Goal: Information Seeking & Learning: Understand process/instructions

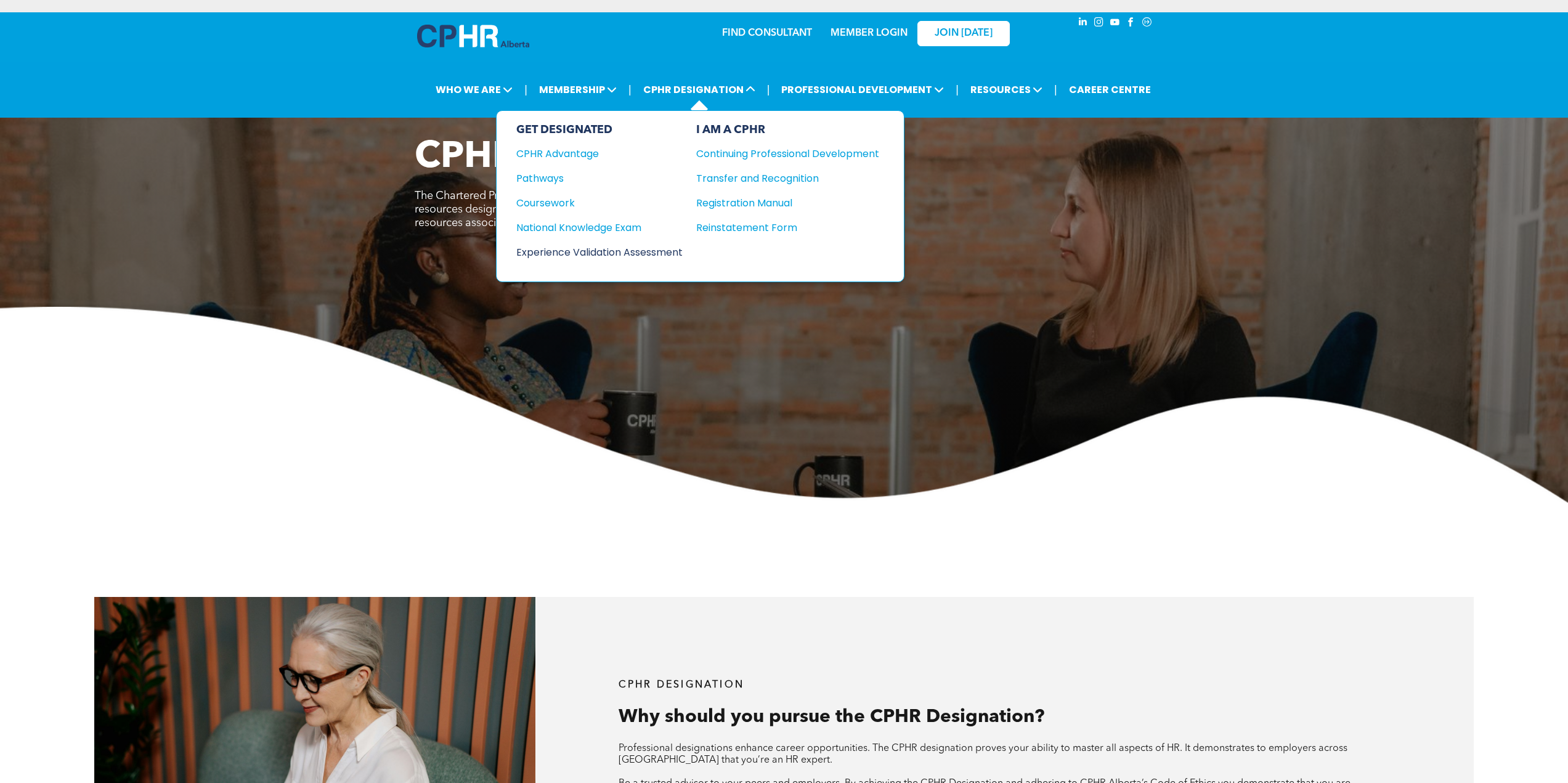
click at [556, 244] on div "Experience Validation Assessment" at bounding box center [591, 252] width 149 height 15
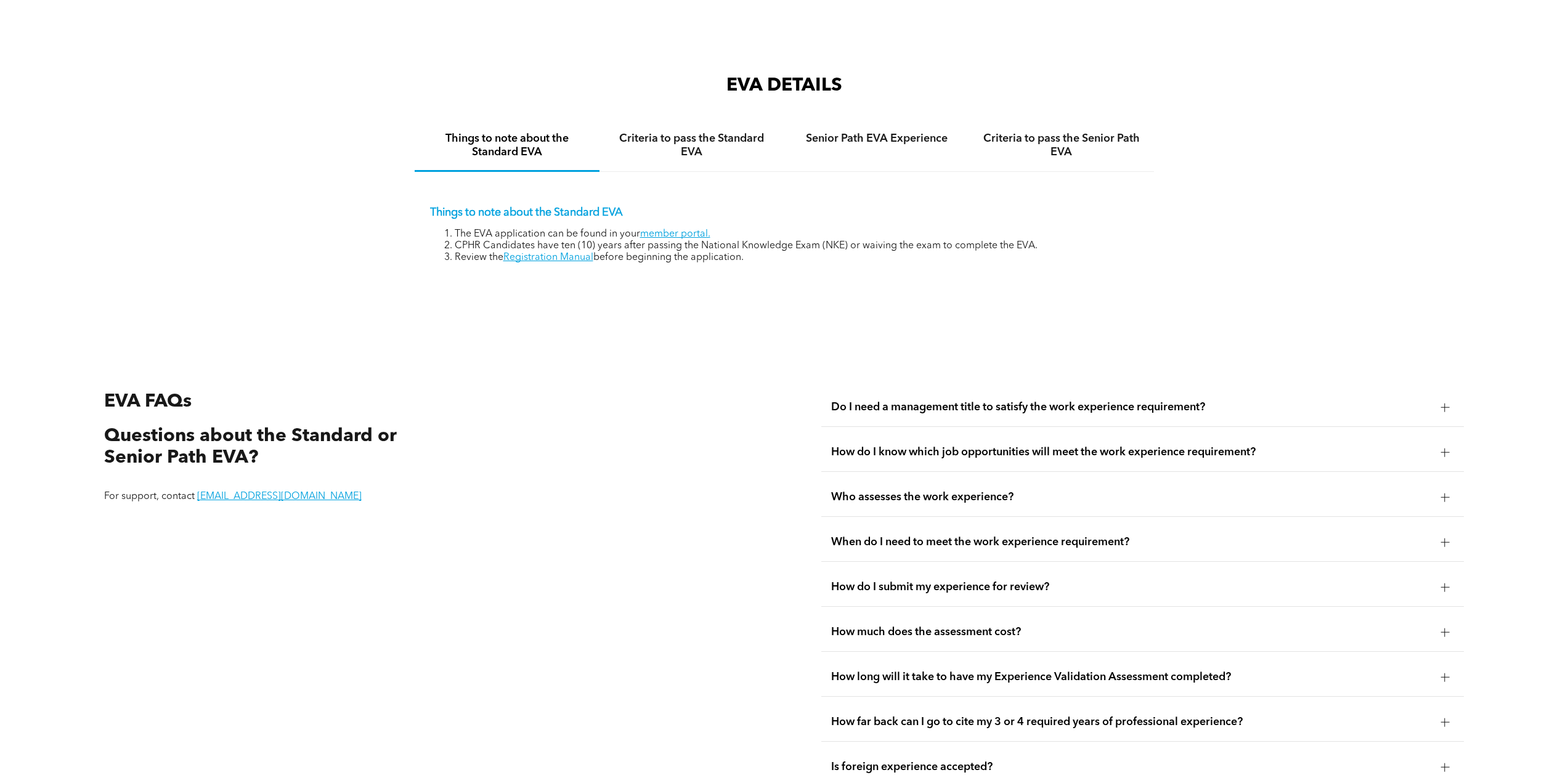
scroll to position [2279, 0]
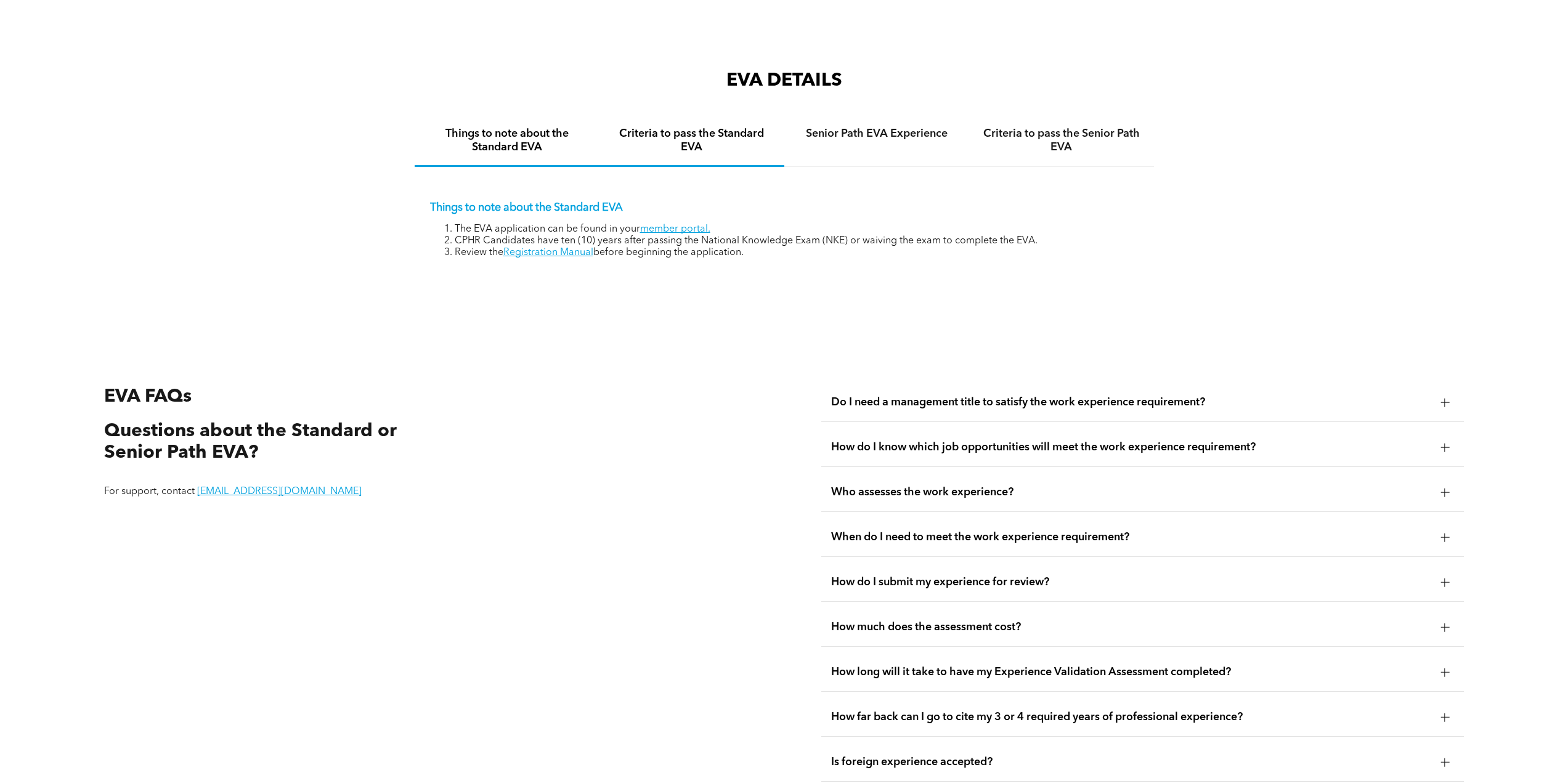
click at [748, 142] on div "Criteria to pass the Standard EVA" at bounding box center [692, 141] width 185 height 51
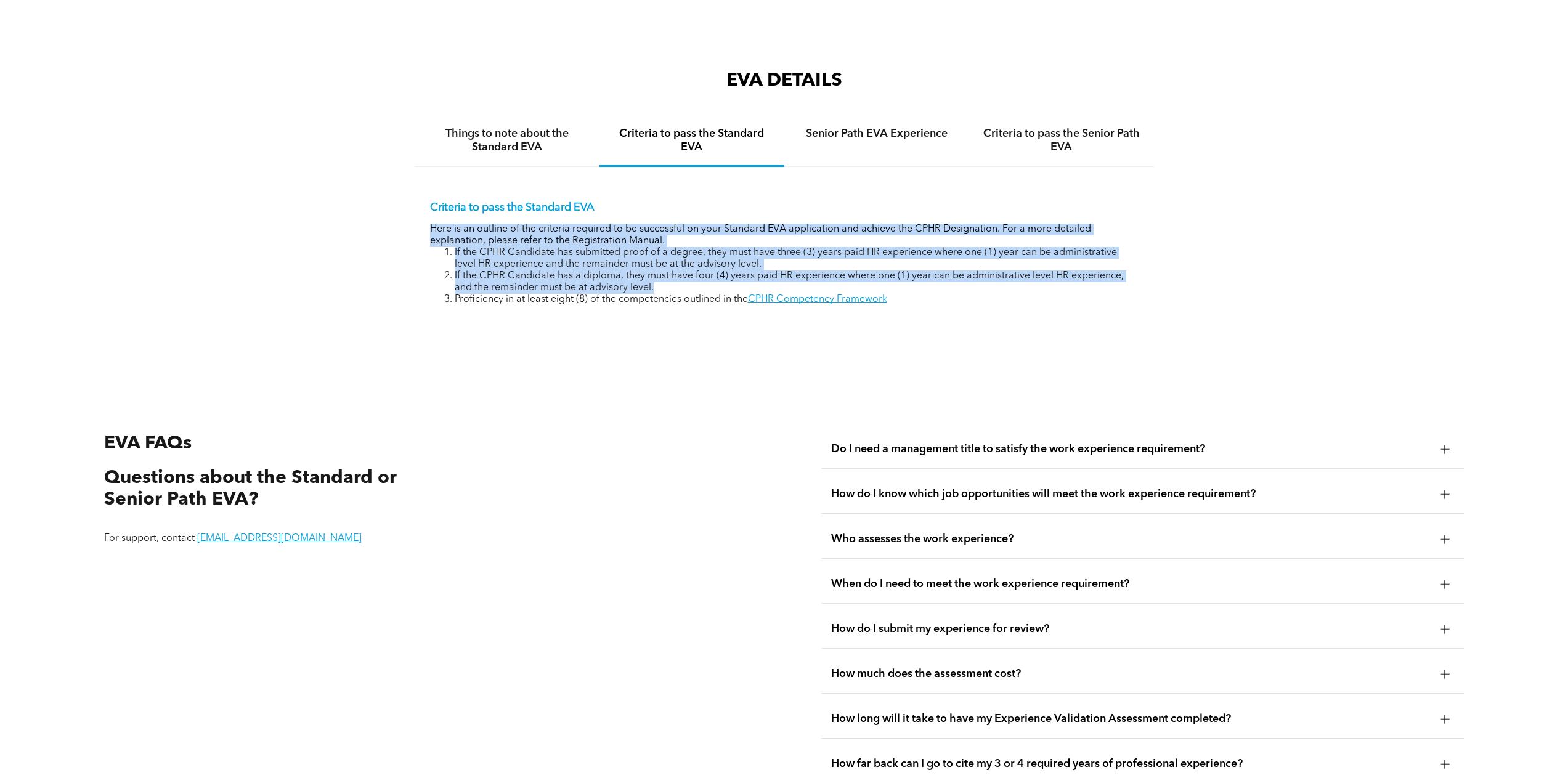
drag, startPoint x: 632, startPoint y: 215, endPoint x: 674, endPoint y: 274, distance: 72.4
click at [674, 274] on div "Criteria to pass the Standard EVA Here is an outline of the criteria required t…" at bounding box center [784, 253] width 708 height 104
click at [674, 274] on li "If the CPHR Candidate has a diploma, they must have four (4) years paid HR expe…" at bounding box center [797, 282] width 684 height 23
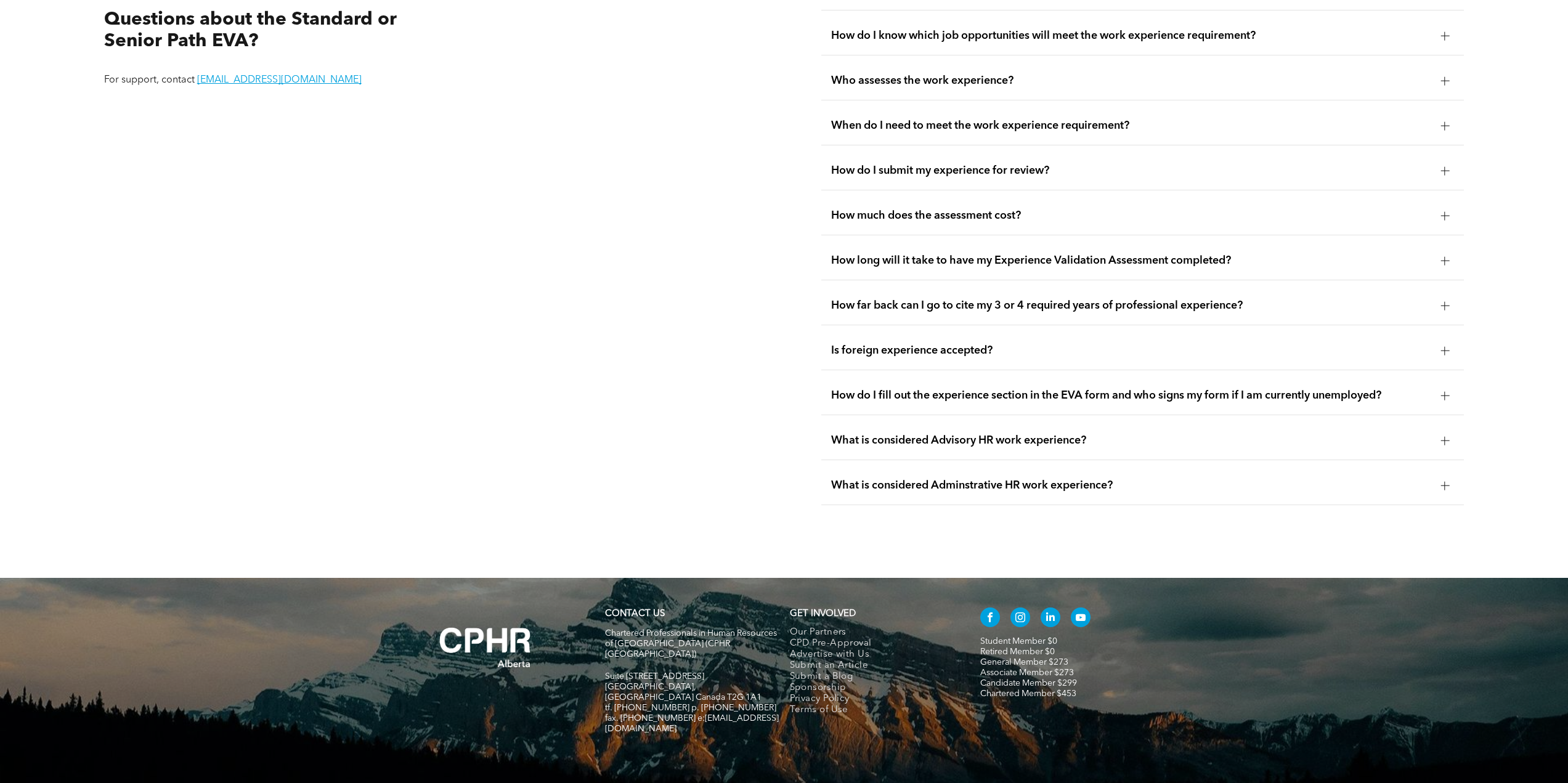
scroll to position [2756, 0]
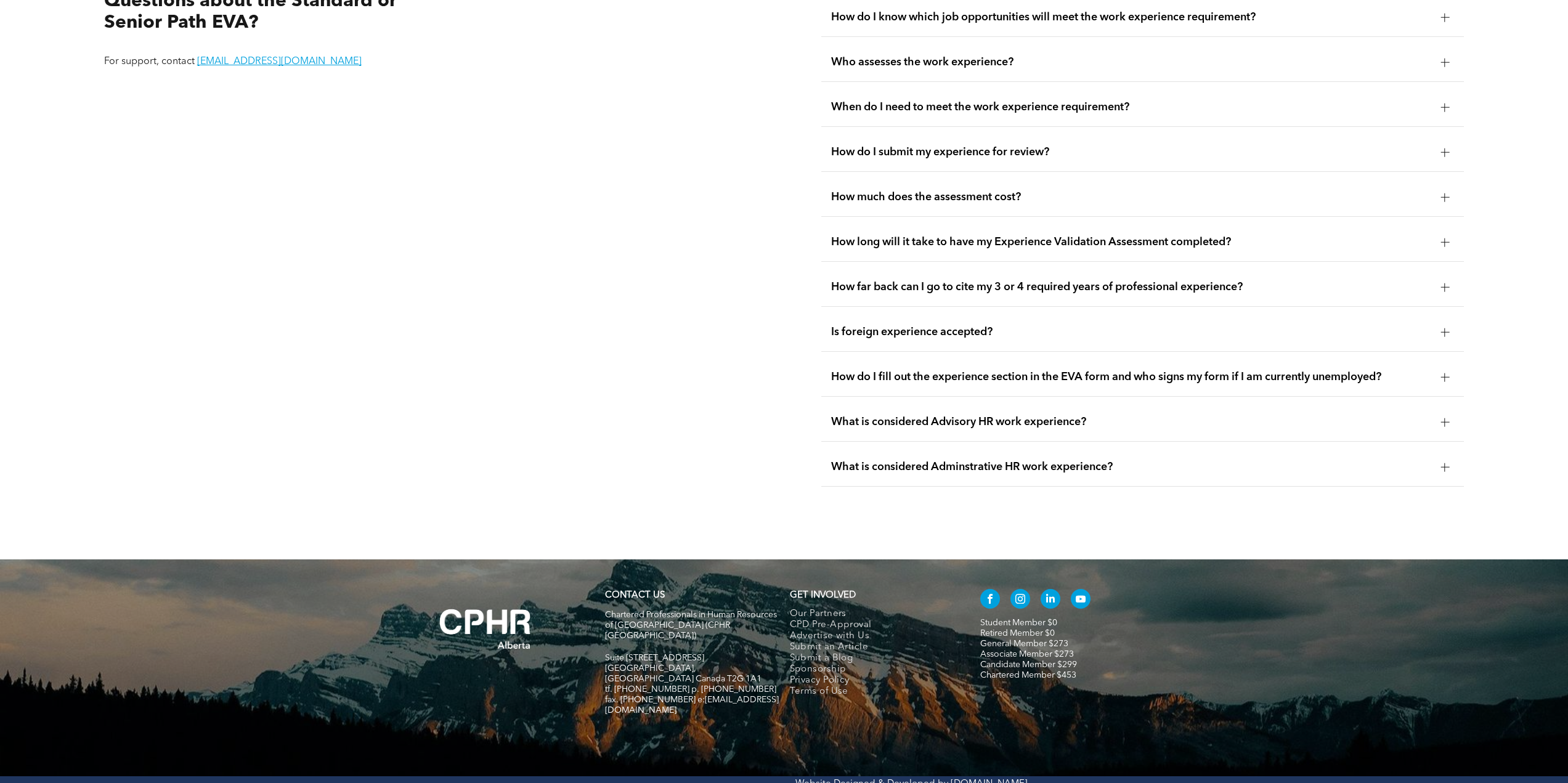
click at [923, 280] on span "How far back can I go to cite my 3 or 4 required years of professional experien…" at bounding box center [1130, 287] width 600 height 13
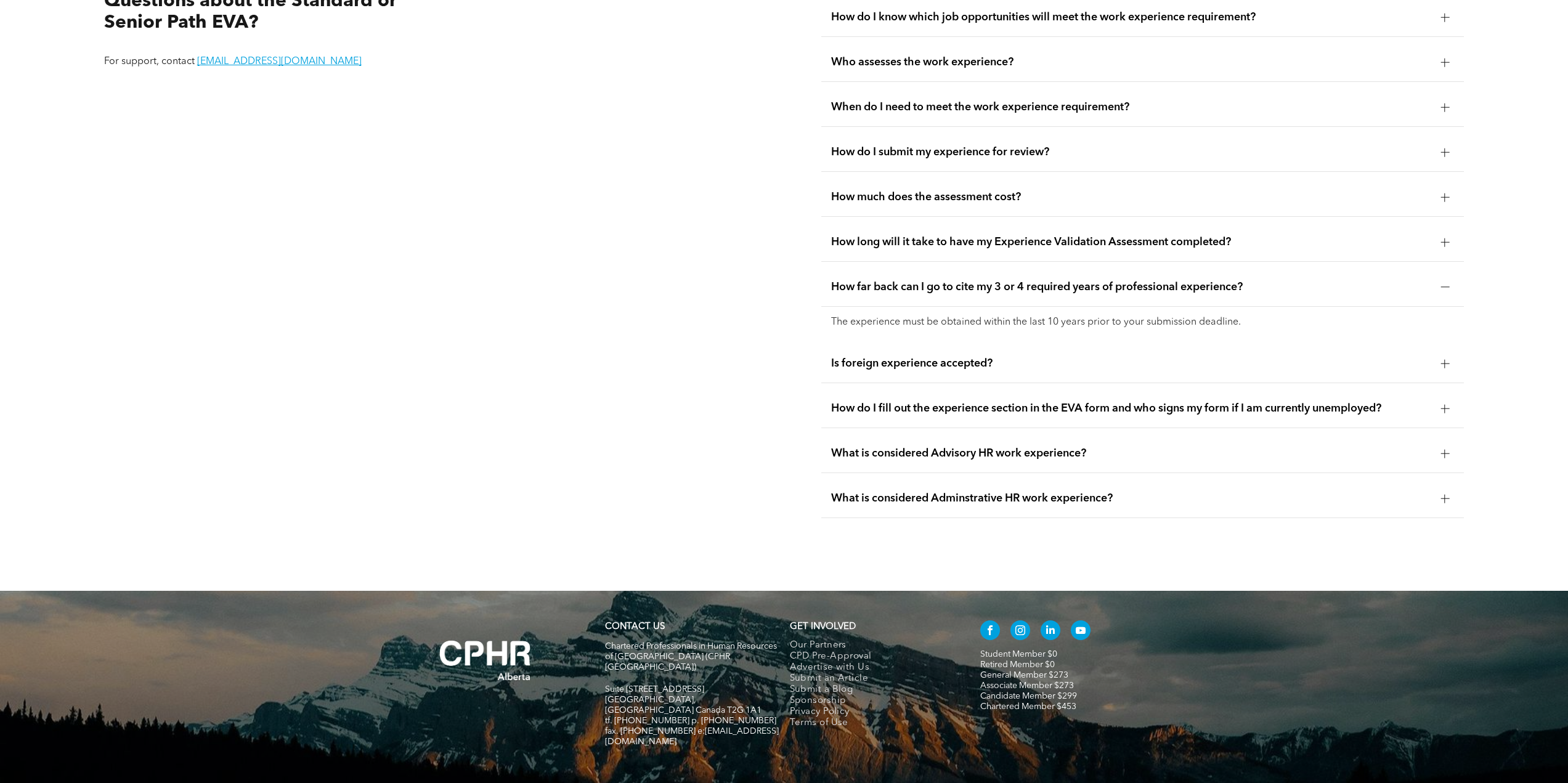
click at [923, 280] on span "How far back can I go to cite my 3 or 4 required years of professional experien…" at bounding box center [1130, 287] width 600 height 13
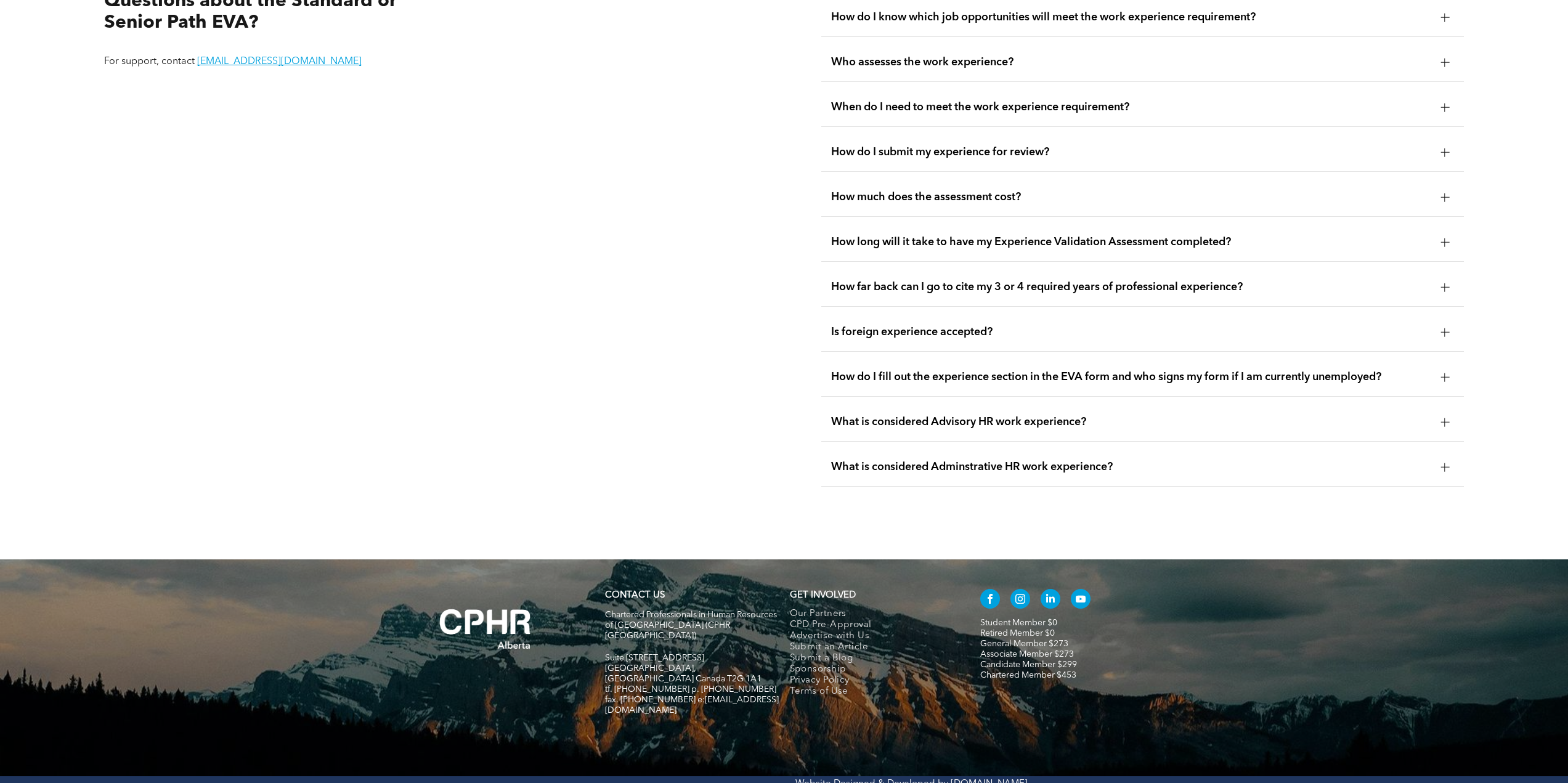
click at [931, 326] on div "Is foreign experience accepted?" at bounding box center [1142, 332] width 643 height 39
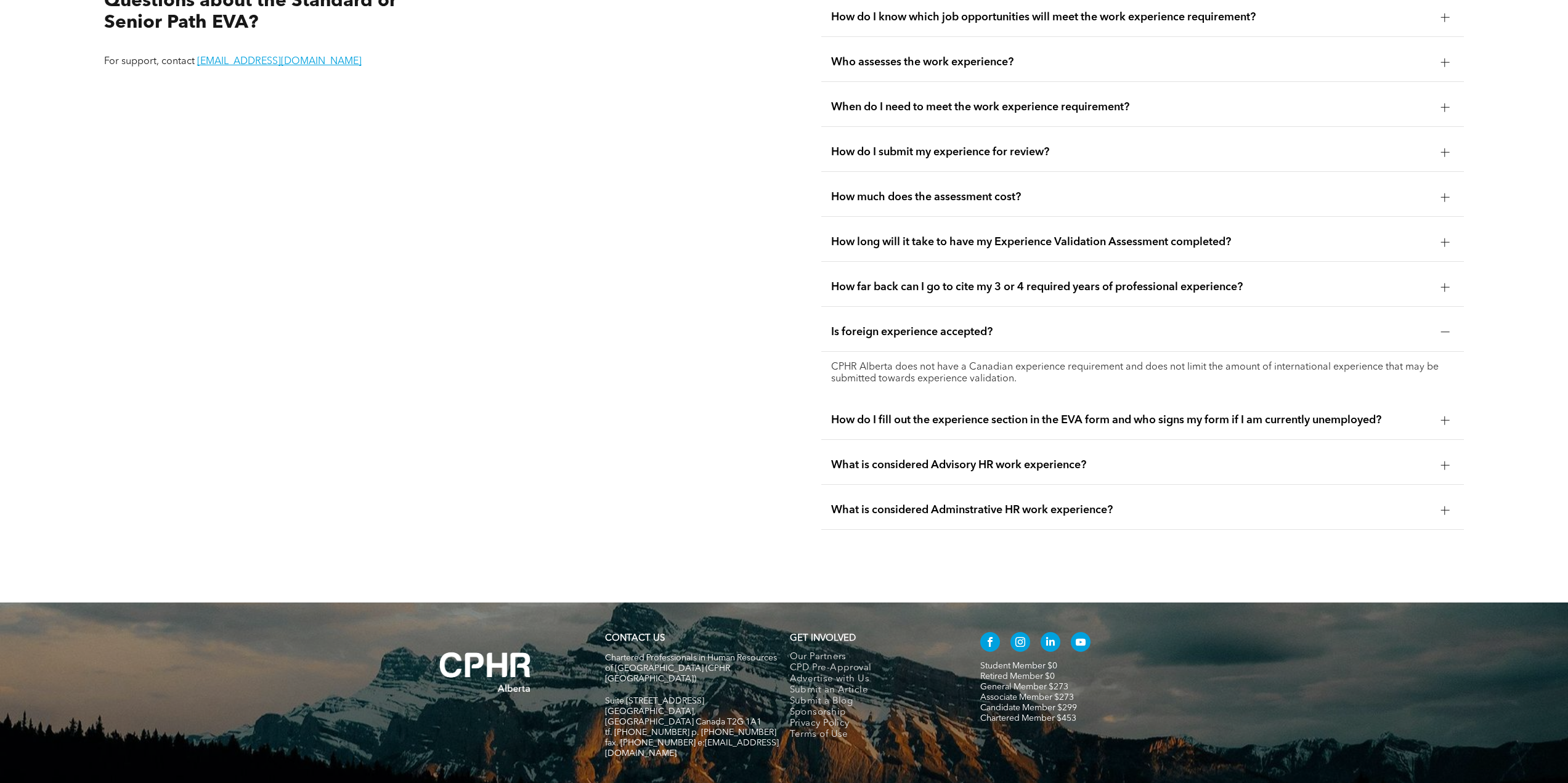
click at [931, 326] on div "Is foreign experience accepted?" at bounding box center [1142, 332] width 643 height 39
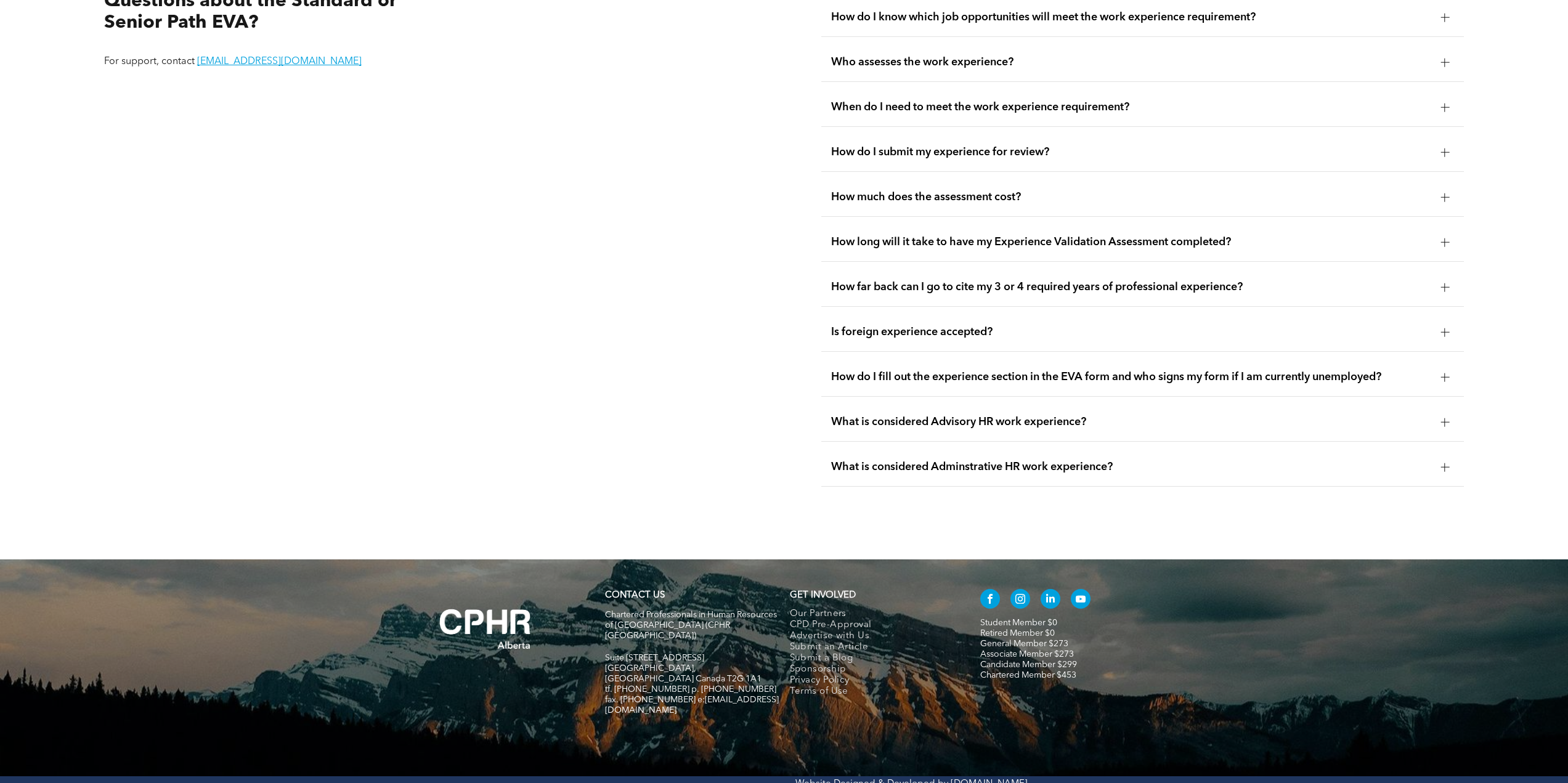
click at [948, 370] on span "How do I fill out the experience section in the EVA form and who signs my form …" at bounding box center [1130, 377] width 600 height 13
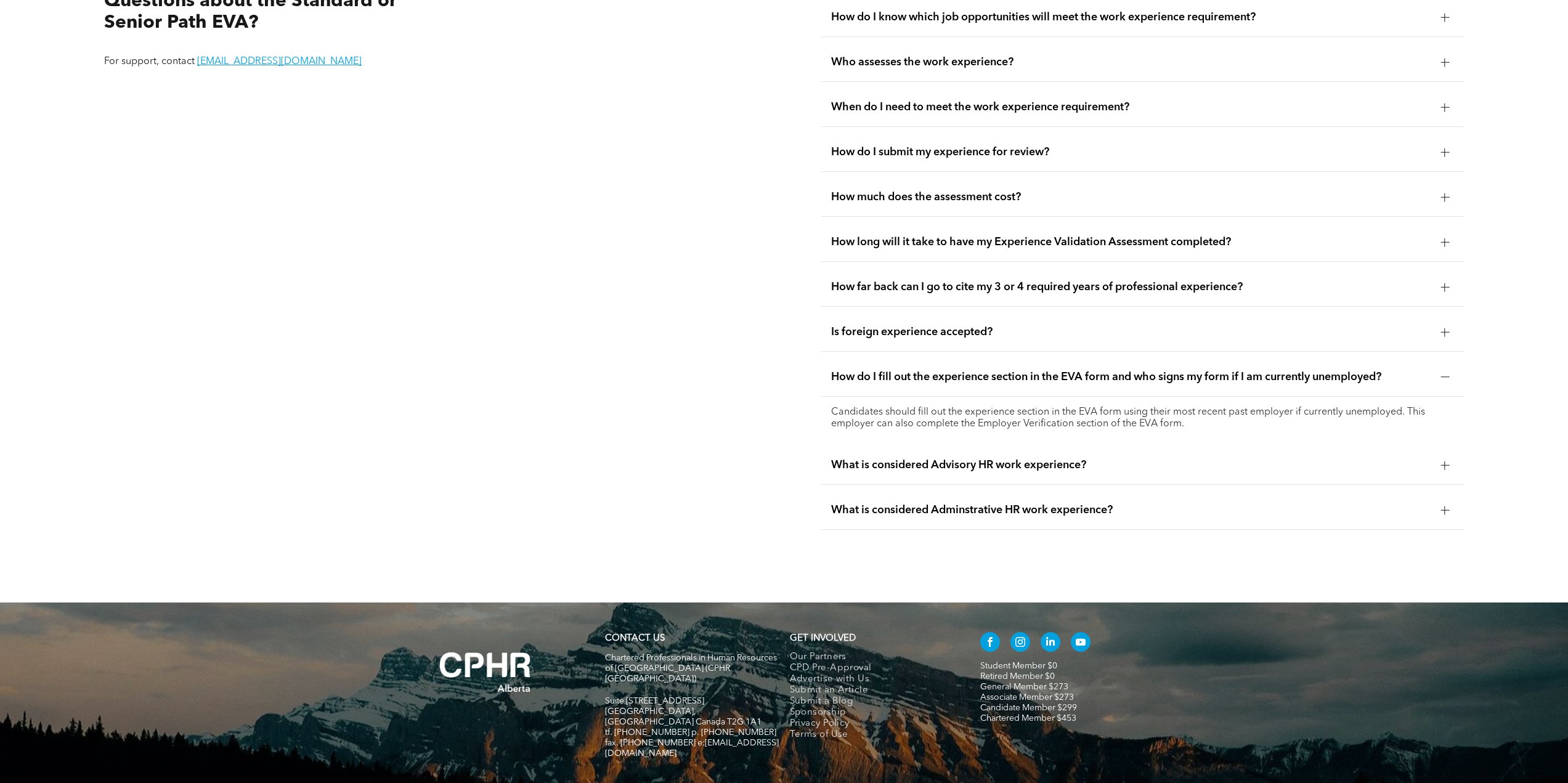
click at [948, 370] on span "How do I fill out the experience section in the EVA form and who signs my form …" at bounding box center [1130, 377] width 600 height 13
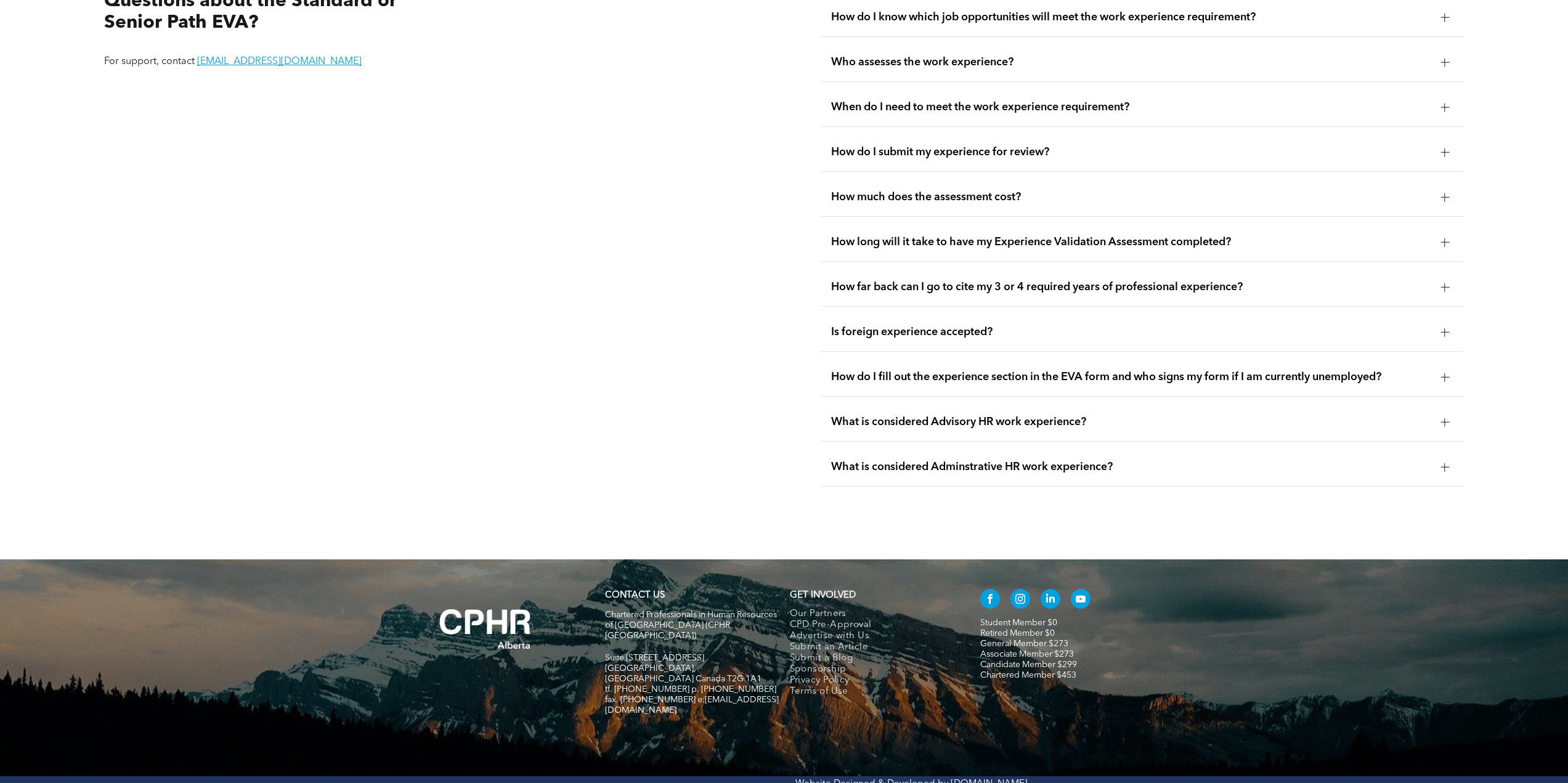
click at [959, 418] on div "What is considered Advisory HR work experience?" at bounding box center [1142, 422] width 643 height 39
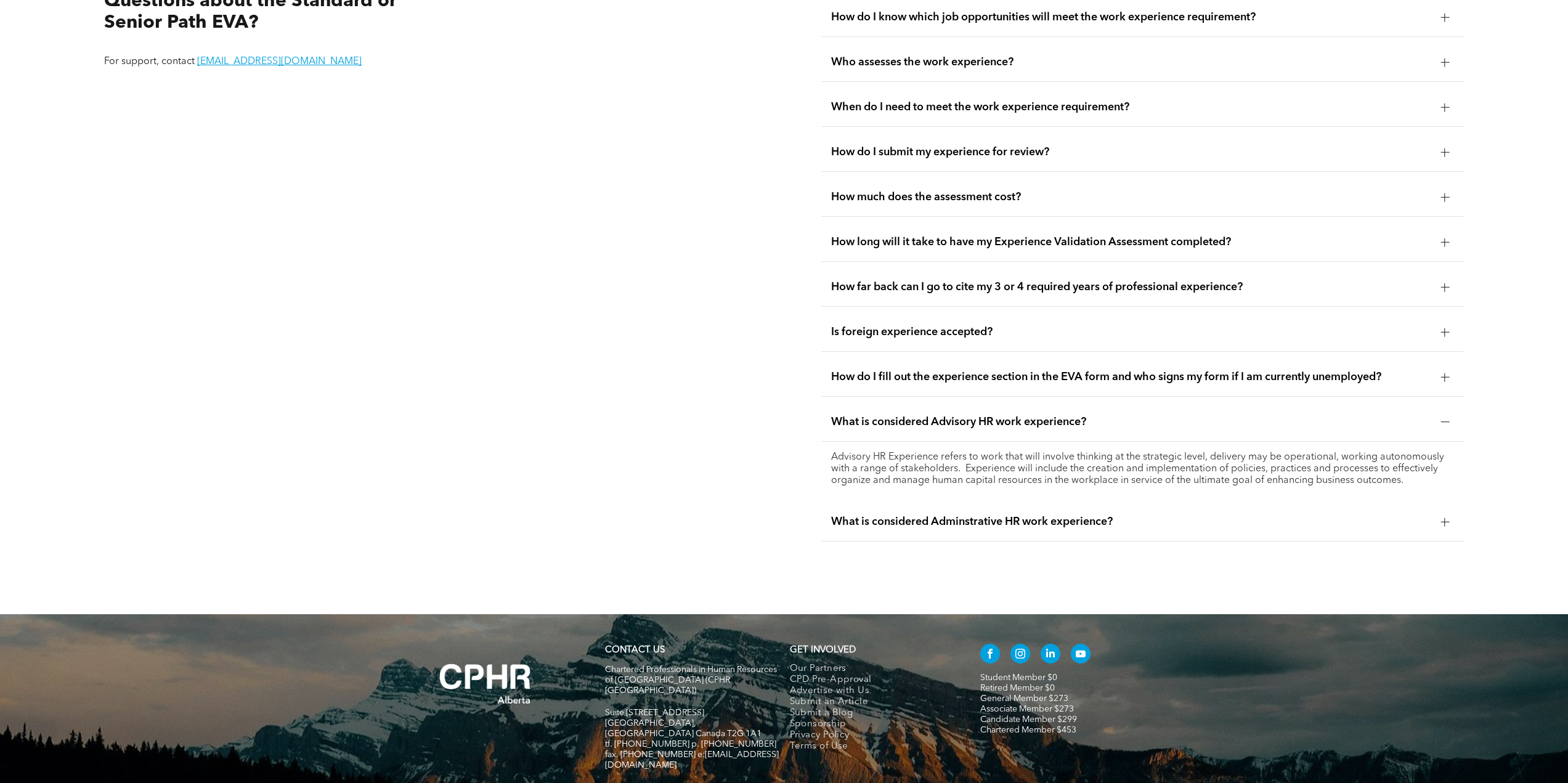
click at [971, 502] on div "What is considered Adminstrative HR work experience?" at bounding box center [1142, 522] width 643 height 39
